Goal: Task Accomplishment & Management: Complete application form

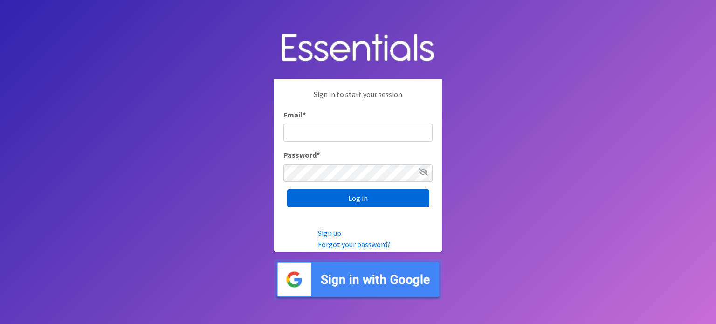
type input "[EMAIL_ADDRESS][DOMAIN_NAME]"
click at [383, 199] on input "Log in" at bounding box center [358, 198] width 142 height 18
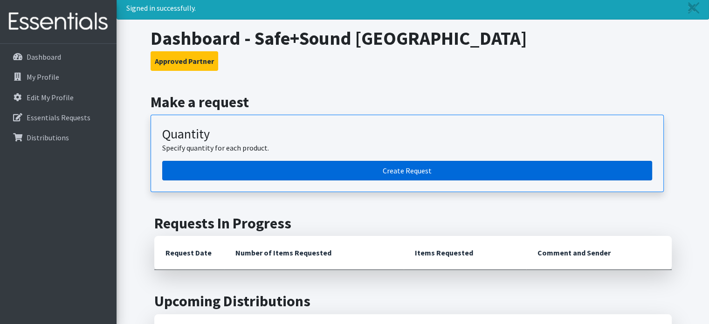
scroll to position [93, 0]
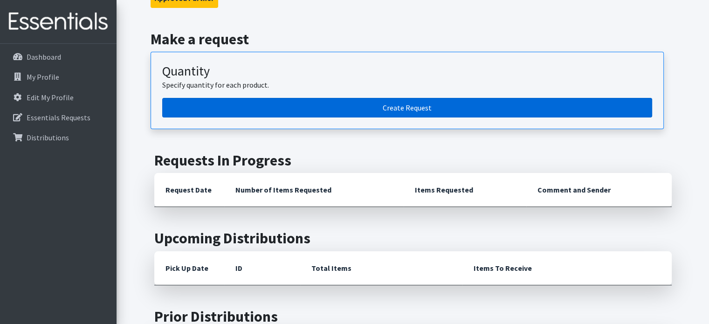
click at [403, 105] on link "Create Request" at bounding box center [407, 108] width 490 height 20
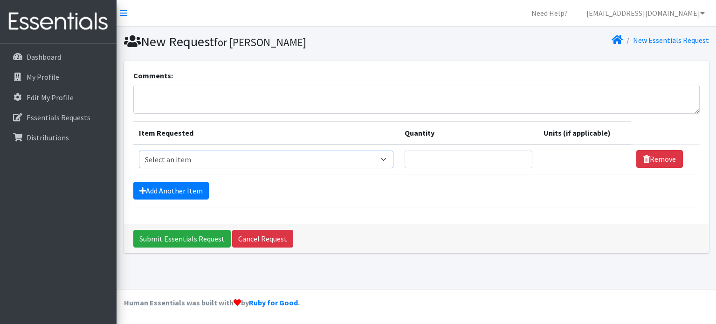
click at [269, 157] on select "Select an item # of Children this order will serve # of Individuals Living in H…" at bounding box center [266, 160] width 255 height 18
select select "1969"
click at [139, 151] on select "Select an item # of Children this order will serve # of Individuals Living in H…" at bounding box center [266, 160] width 255 height 18
click at [460, 159] on input "Quantity" at bounding box center [464, 160] width 126 height 18
type input "1"
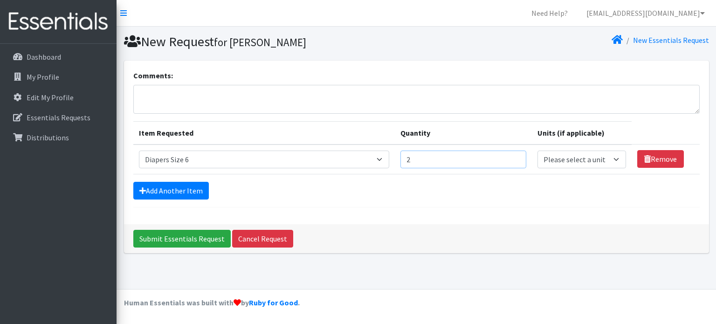
type input "2"
click at [573, 166] on select "Please select a unit units Packs" at bounding box center [582, 160] width 89 height 18
select select "Pack"
click at [538, 151] on select "Please select a unit units Packs" at bounding box center [582, 160] width 89 height 18
click at [176, 182] on link "Add Another Item" at bounding box center [171, 191] width 76 height 18
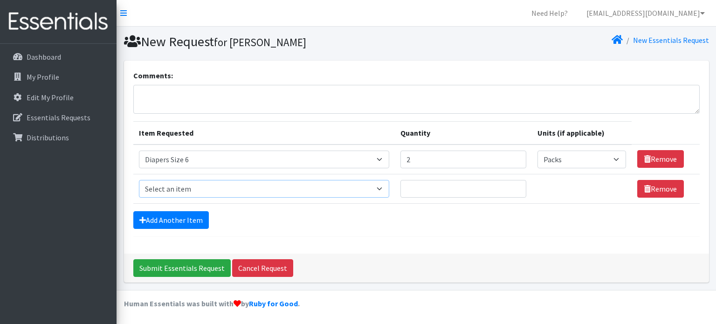
click at [192, 188] on select "Select an item # of Children this order will serve # of Individuals Living in H…" at bounding box center [264, 189] width 251 height 18
click at [407, 207] on form "Comments: Item Requested Quantity Units (if applicable) Item Requested Select a…" at bounding box center [416, 153] width 567 height 167
click at [381, 159] on select "Select an item # of Children this order will serve # of Individuals Living in H…" at bounding box center [264, 160] width 251 height 18
select select "6076"
click at [139, 151] on select "Select an item # of Children this order will serve # of Individuals Living in H…" at bounding box center [264, 160] width 251 height 18
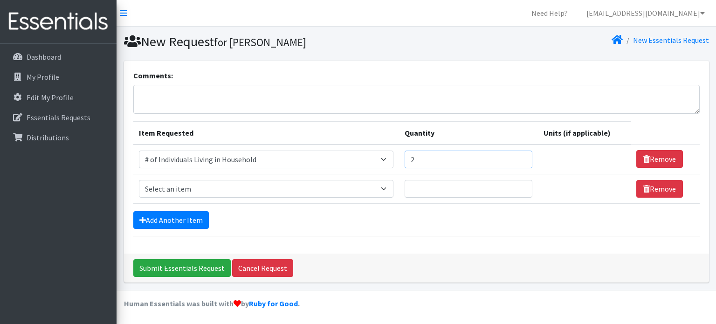
click at [437, 156] on input "2" at bounding box center [469, 160] width 128 height 18
type input "4"
click at [324, 187] on select "Select an item # of Children this order will serve # of Individuals Living in H…" at bounding box center [266, 189] width 255 height 18
click at [139, 180] on select "Select an item # of Children this order will serve # of Individuals Living in H…" at bounding box center [266, 189] width 255 height 18
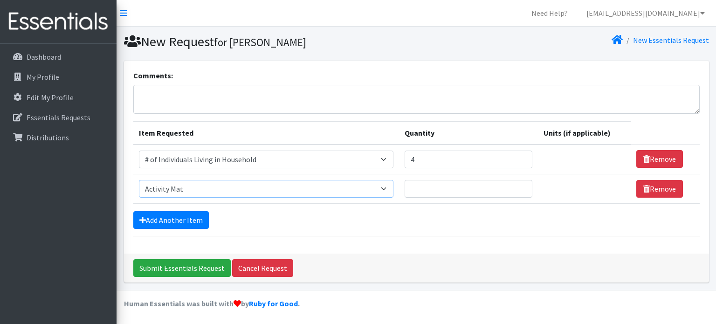
click at [237, 192] on select "Select an item # of Children this order will serve # of Individuals Living in H…" at bounding box center [266, 189] width 255 height 18
select select "13431"
click at [139, 180] on select "Select an item # of Children this order will serve # of Individuals Living in H…" at bounding box center [266, 189] width 255 height 18
click at [466, 193] on input "Quantity" at bounding box center [469, 189] width 128 height 18
type input "2"
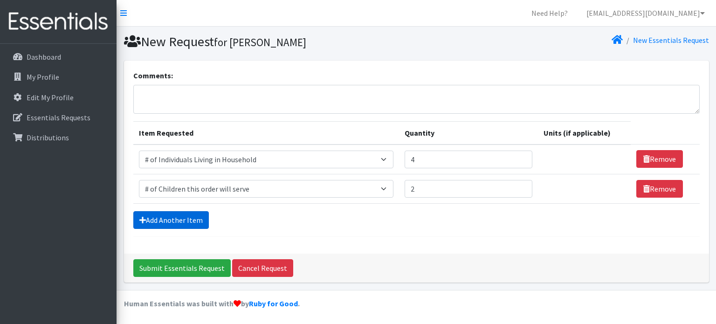
click at [195, 216] on link "Add Another Item" at bounding box center [171, 220] width 76 height 18
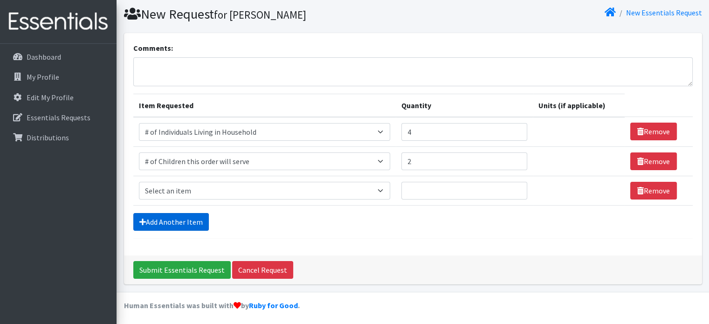
scroll to position [28, 0]
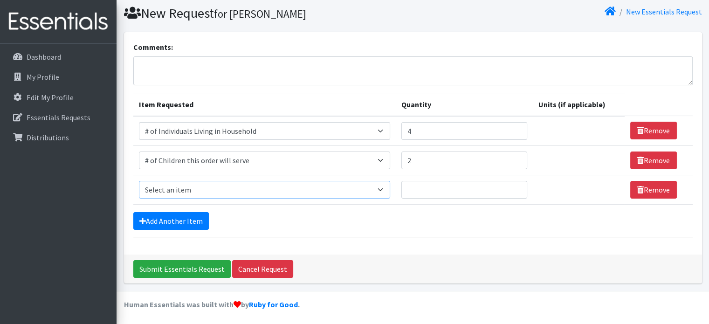
click at [217, 190] on select "Select an item # of Children this order will serve # of Individuals Living in H…" at bounding box center [264, 190] width 251 height 18
select select "1969"
click at [139, 181] on select "Select an item # of Children this order will serve # of Individuals Living in H…" at bounding box center [264, 190] width 251 height 18
click at [427, 135] on input "4" at bounding box center [459, 131] width 124 height 18
type input "3"
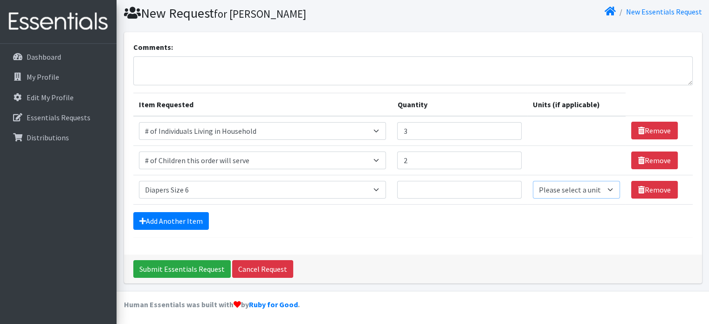
click at [571, 181] on select "Please select a unit units Packs" at bounding box center [577, 190] width 88 height 18
select select "Pack"
click at [533, 181] on select "Please select a unit units Packs" at bounding box center [577, 190] width 88 height 18
click at [191, 215] on link "Add Another Item" at bounding box center [171, 221] width 76 height 18
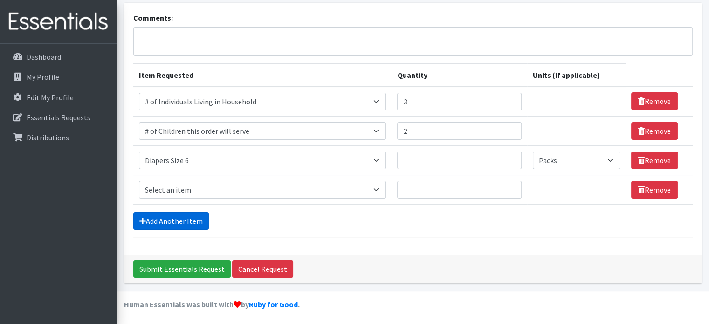
scroll to position [58, 0]
click at [202, 185] on select "Select an item # of Children this order will serve # of Individuals Living in H…" at bounding box center [263, 190] width 248 height 18
select select "1929"
click at [139, 181] on select "Select an item # of Children this order will serve # of Individuals Living in H…" at bounding box center [263, 190] width 248 height 18
click at [426, 184] on input "Quantity" at bounding box center [459, 190] width 124 height 18
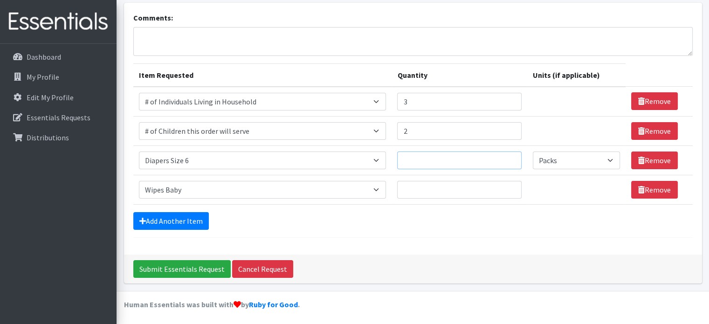
click at [418, 163] on input "Quantity" at bounding box center [459, 161] width 124 height 18
type input "2"
click at [418, 192] on input "Quantity" at bounding box center [459, 190] width 124 height 18
type input "2"
click at [205, 264] on input "Submit Essentials Request" at bounding box center [181, 269] width 97 height 18
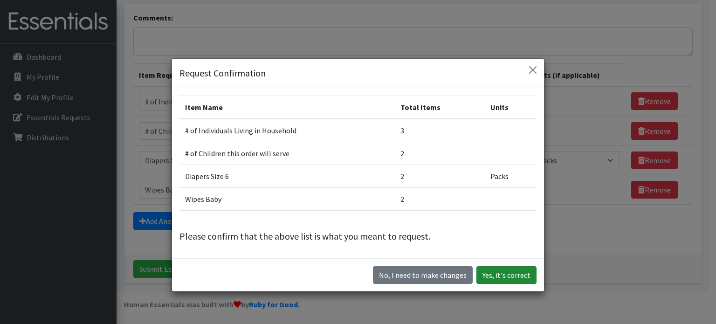
click at [510, 276] on button "Yes, it's correct" at bounding box center [507, 275] width 60 height 18
